Goal: Task Accomplishment & Management: Complete application form

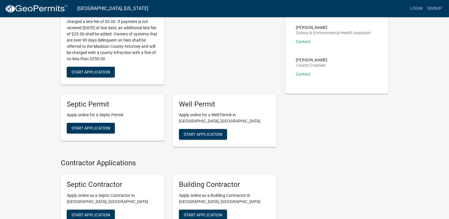
scroll to position [113, 0]
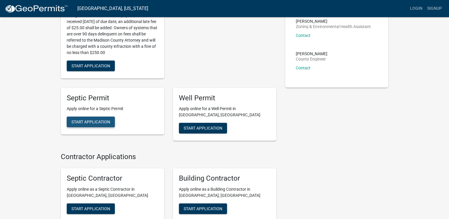
click at [107, 122] on span "Start Application" at bounding box center [90, 122] width 39 height 5
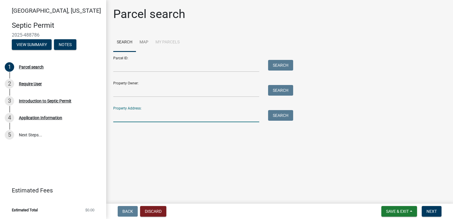
click at [214, 115] on input "Property Address:" at bounding box center [186, 116] width 146 height 12
click at [214, 115] on input "2899" at bounding box center [186, 116] width 146 height 12
type input "[STREET_ADDRESS] van meter"
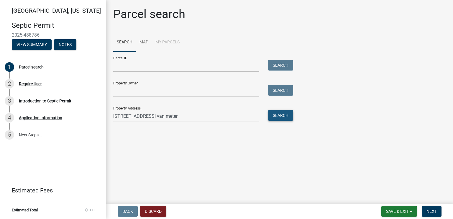
click at [271, 117] on button "Search" at bounding box center [280, 115] width 25 height 11
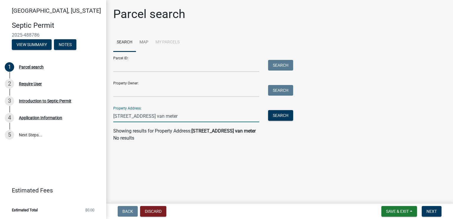
drag, startPoint x: 189, startPoint y: 113, endPoint x: 106, endPoint y: 125, distance: 83.8
click at [106, 125] on div "Parcel search Search Map My Parcels Parcel ID: Search Property Owner: Search Pr…" at bounding box center [279, 77] width 347 height 140
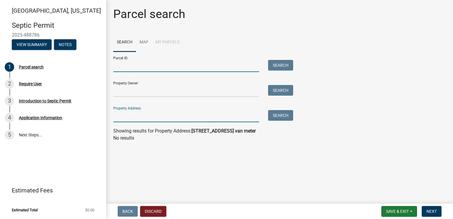
click at [180, 63] on input "Parcel ID:" at bounding box center [186, 66] width 146 height 12
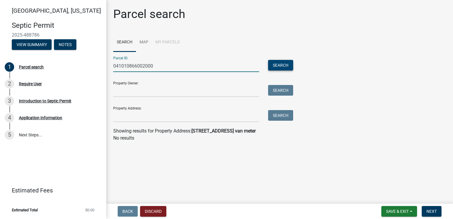
type input "041010866002000"
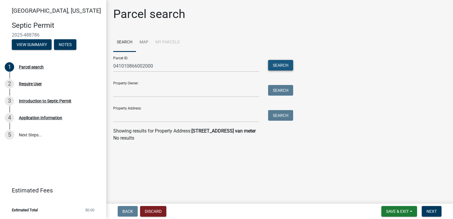
click at [289, 63] on button "Search" at bounding box center [280, 65] width 25 height 11
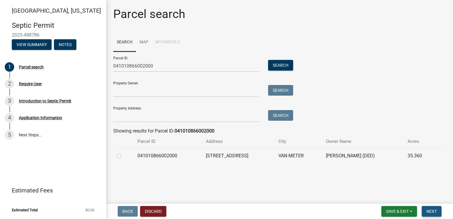
click at [431, 214] on button "Next" at bounding box center [432, 211] width 20 height 11
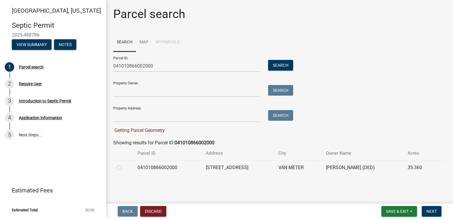
click at [124, 164] on label at bounding box center [124, 164] width 0 height 0
click at [124, 168] on input "radio" at bounding box center [126, 166] width 4 height 4
radio input "true"
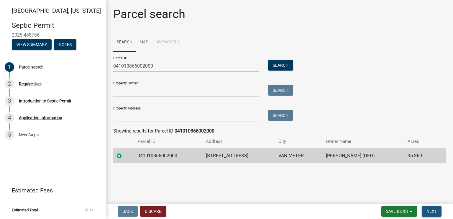
click at [427, 210] on span "Next" at bounding box center [432, 211] width 10 height 5
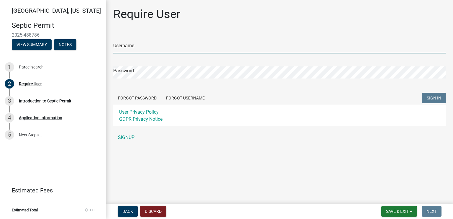
type input "[PERSON_NAME].[PERSON_NAME]"
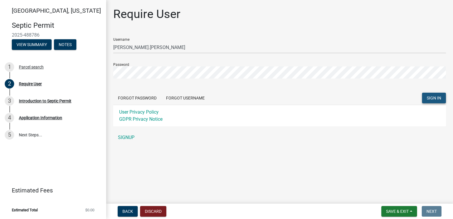
click at [436, 93] on button "SIGN IN" at bounding box center [434, 98] width 24 height 11
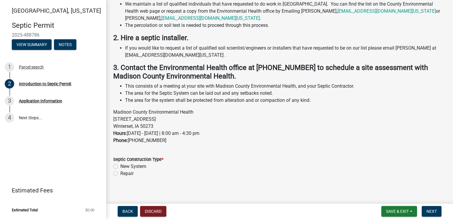
scroll to position [105, 0]
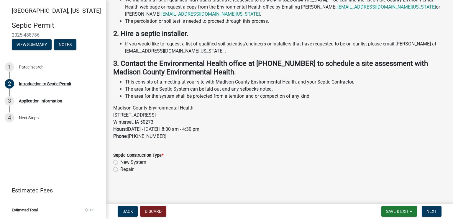
click at [120, 162] on label "New System" at bounding box center [133, 162] width 26 height 7
click at [120, 162] on input "New System" at bounding box center [122, 161] width 4 height 4
radio input "true"
click at [438, 209] on button "Next" at bounding box center [432, 211] width 20 height 11
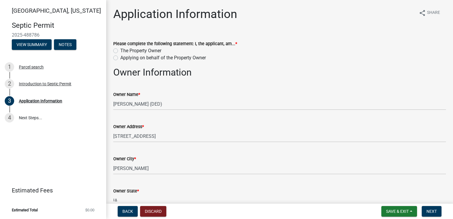
click at [120, 58] on label "Applying on behalf of the Property Owner" at bounding box center [163, 57] width 86 height 7
click at [120, 58] on input "Applying on behalf of the Property Owner" at bounding box center [122, 56] width 4 height 4
radio input "true"
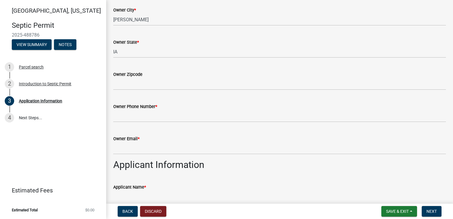
scroll to position [144, 0]
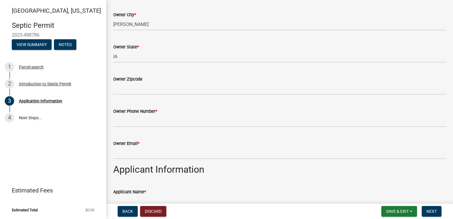
click at [164, 114] on div "Owner Phone Number *" at bounding box center [279, 111] width 333 height 7
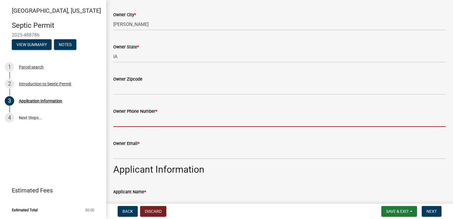
click at [153, 119] on input "Owner Phone Number *" at bounding box center [279, 121] width 333 height 12
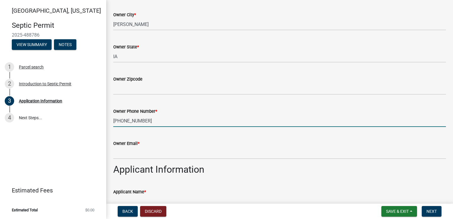
type input "[PHONE_NUMBER]"
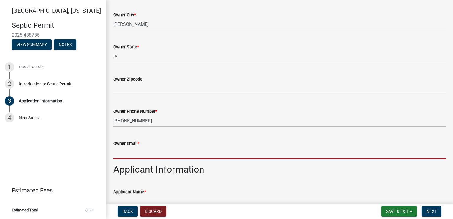
click at [141, 155] on input "Owner Email *" at bounding box center [279, 153] width 333 height 12
click at [135, 154] on input "Owner Email *" at bounding box center [279, 153] width 333 height 12
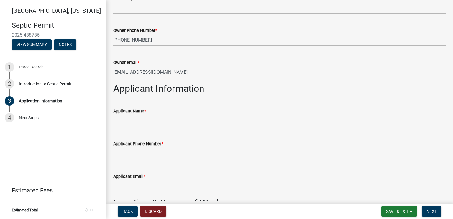
scroll to position [231, 0]
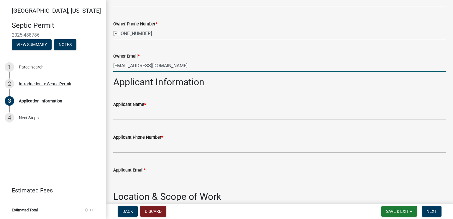
type input "[EMAIL_ADDRESS][DOMAIN_NAME]"
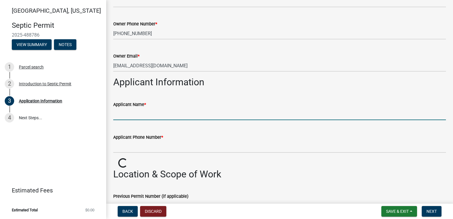
click at [161, 117] on input "Applicant Name *" at bounding box center [279, 114] width 333 height 12
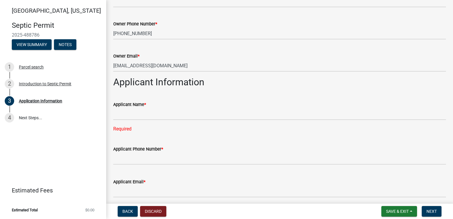
click at [205, 106] on div "Applicant Name *" at bounding box center [279, 104] width 333 height 7
click at [179, 120] on div "Applicant Name * Required" at bounding box center [279, 113] width 333 height 40
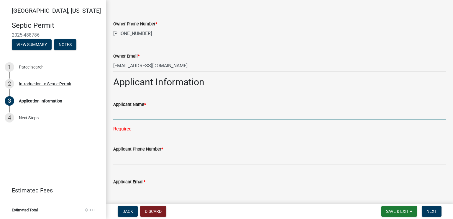
click at [173, 114] on input "Applicant Name *" at bounding box center [279, 114] width 333 height 12
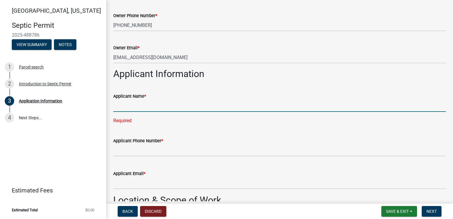
scroll to position [239, 0]
type input "[PERSON_NAME]"
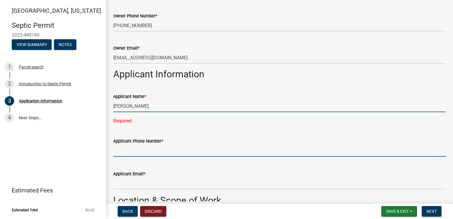
click at [152, 150] on wm-data-entity-input "Applicant Phone Number *" at bounding box center [279, 145] width 333 height 33
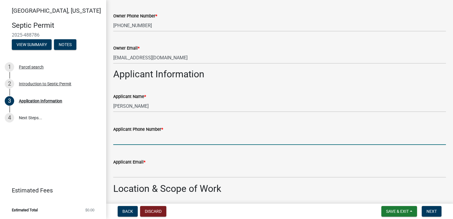
type input "5159792603"
type input "50125"
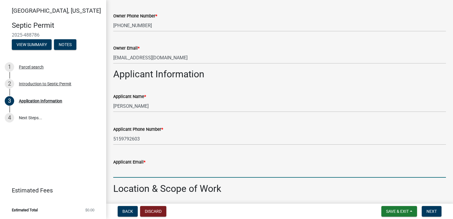
click at [137, 177] on input "Applicant Email *" at bounding box center [279, 172] width 333 height 12
type input "[PERSON_NAME][EMAIL_ADDRESS][PERSON_NAME][DOMAIN_NAME]"
type input "50125"
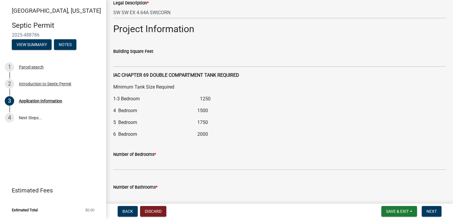
scroll to position [641, 0]
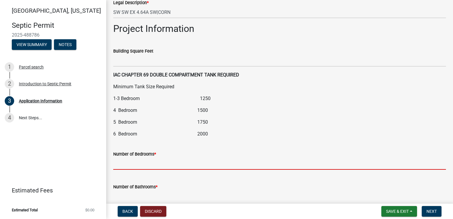
click at [145, 163] on input "text" at bounding box center [279, 164] width 333 height 12
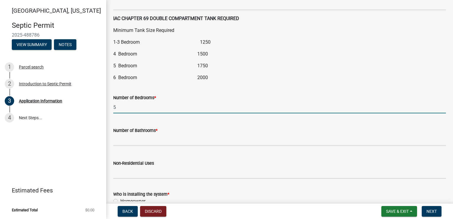
scroll to position [698, 0]
type input "5"
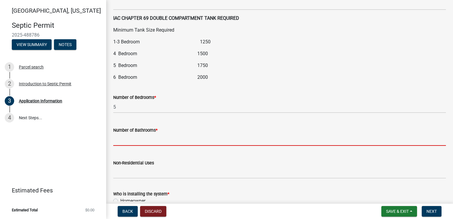
click at [146, 138] on input "text" at bounding box center [279, 140] width 333 height 12
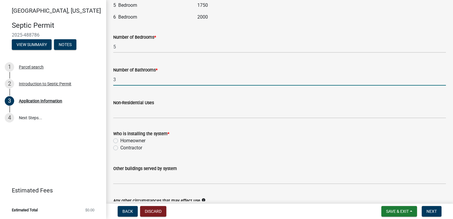
scroll to position [763, 0]
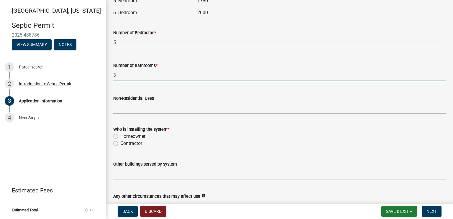
type input "3"
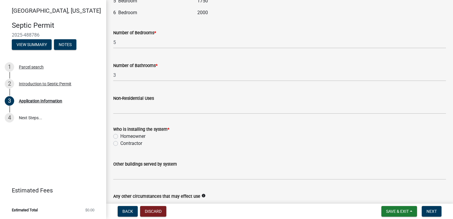
click at [120, 145] on label "Contractor" at bounding box center [131, 143] width 22 height 7
click at [120, 144] on input "Contractor" at bounding box center [122, 142] width 4 height 4
radio input "true"
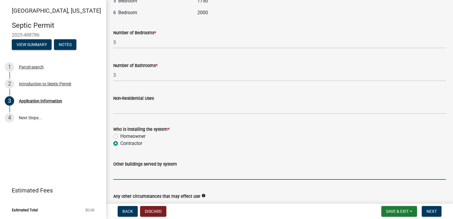
click at [133, 177] on input "Other buildings served by system" at bounding box center [279, 174] width 333 height 12
type input "m"
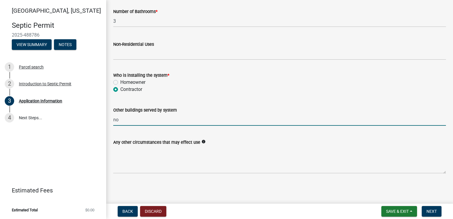
type input "no"
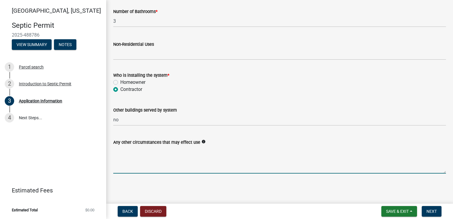
click at [149, 167] on textarea "Any other circumstances that may effect use" at bounding box center [279, 160] width 333 height 28
type textarea "no"
click at [425, 212] on button "Next" at bounding box center [432, 211] width 20 height 11
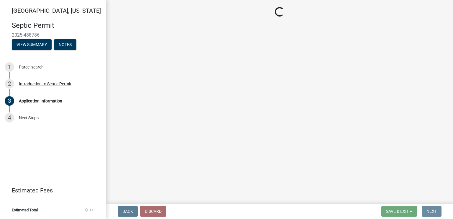
scroll to position [0, 0]
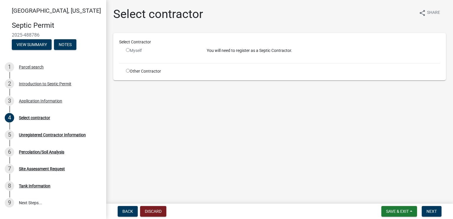
click at [127, 70] on input "radio" at bounding box center [128, 71] width 4 height 4
radio input "true"
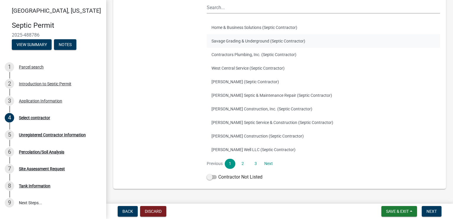
scroll to position [84, 0]
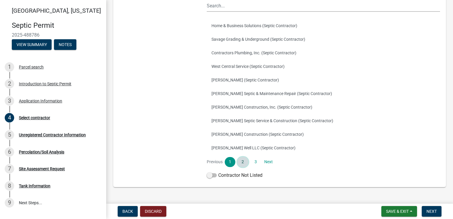
click at [238, 160] on link "2" at bounding box center [243, 162] width 11 height 10
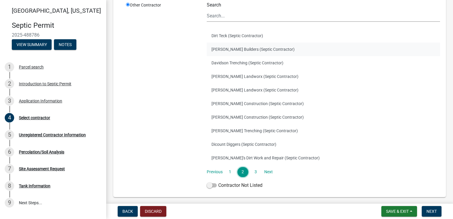
scroll to position [76, 0]
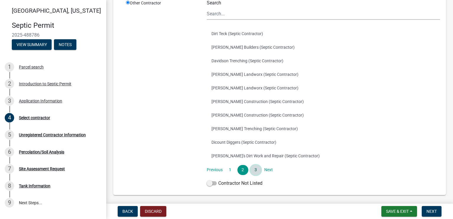
click at [255, 173] on link "3" at bounding box center [256, 170] width 11 height 10
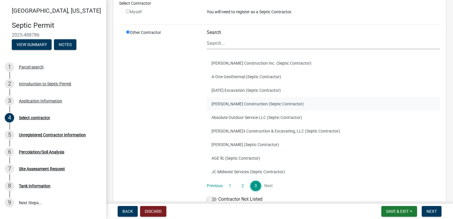
scroll to position [65, 0]
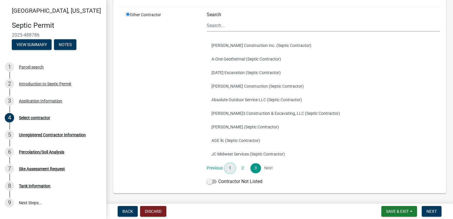
click at [228, 168] on link "1" at bounding box center [230, 168] width 11 height 10
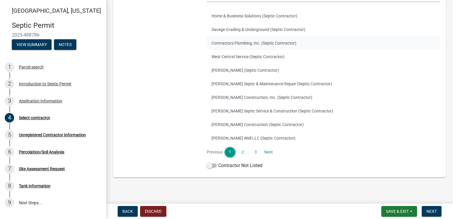
scroll to position [94, 0]
click at [246, 151] on link "2" at bounding box center [243, 152] width 11 height 10
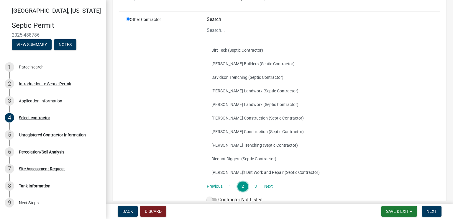
scroll to position [77, 0]
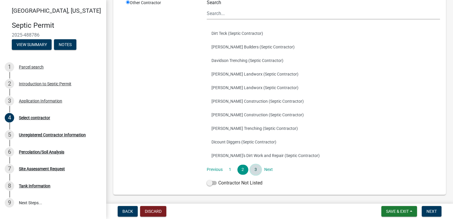
click at [254, 169] on link "3" at bounding box center [256, 170] width 11 height 10
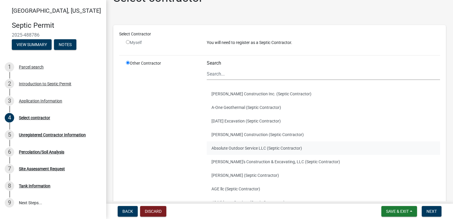
scroll to position [84, 0]
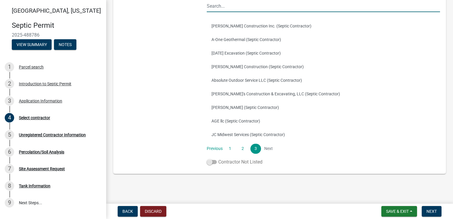
click at [210, 162] on span at bounding box center [212, 162] width 10 height 4
click at [218, 159] on input "Contractor Not Listed" at bounding box center [218, 159] width 0 height 0
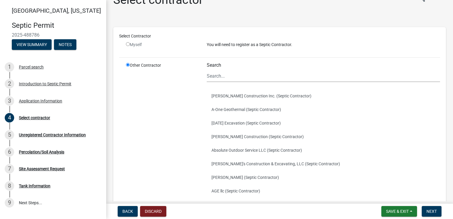
scroll to position [14, 0]
click at [427, 207] on button "Next" at bounding box center [432, 211] width 20 height 11
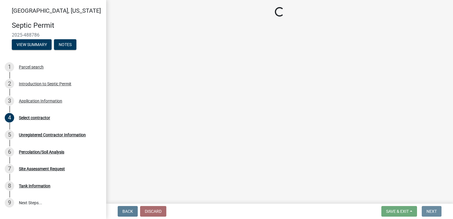
scroll to position [0, 0]
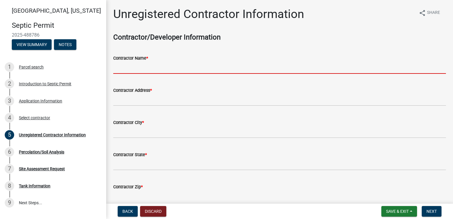
click at [155, 68] on input "Contractor Name *" at bounding box center [279, 68] width 333 height 12
